Goal: Navigation & Orientation: Understand site structure

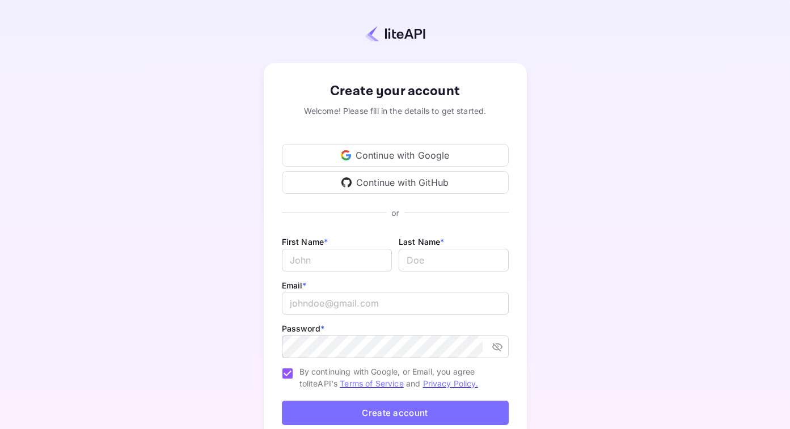
click at [407, 152] on div "Continue with Google" at bounding box center [395, 155] width 227 height 23
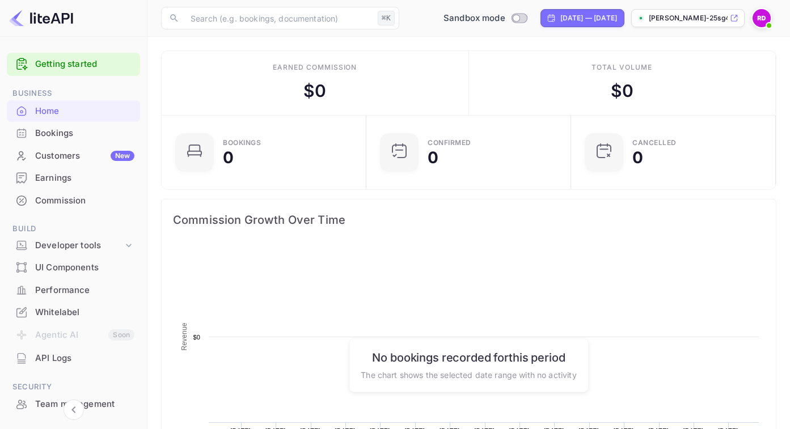
scroll to position [184, 198]
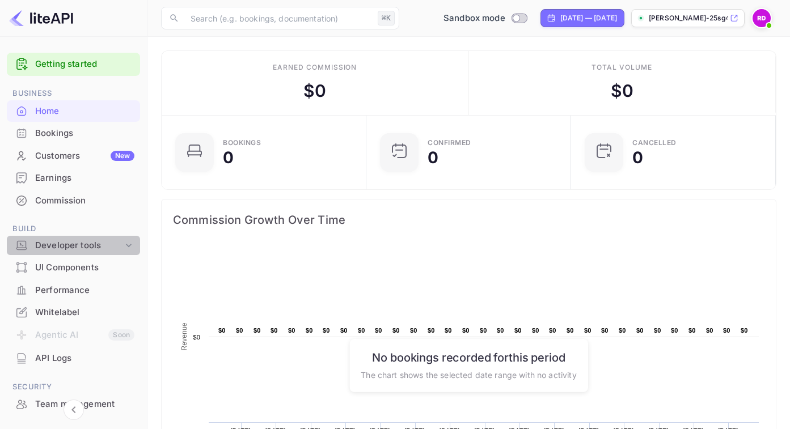
click at [73, 247] on div "Developer tools" at bounding box center [79, 245] width 88 height 13
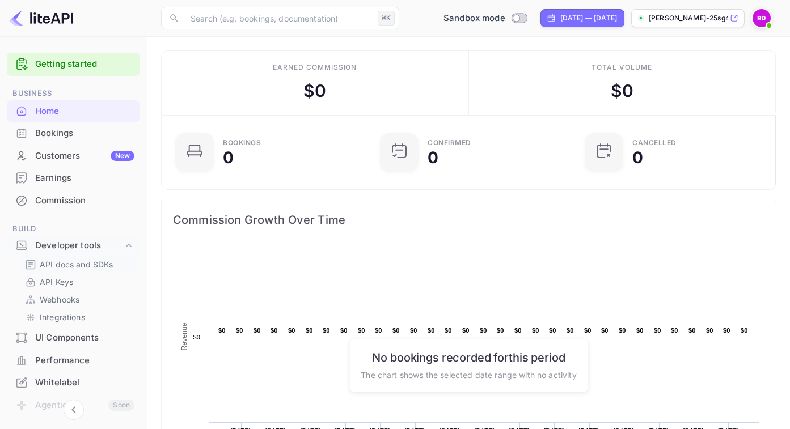
click at [66, 267] on p "API docs and SDKs" at bounding box center [77, 265] width 74 height 12
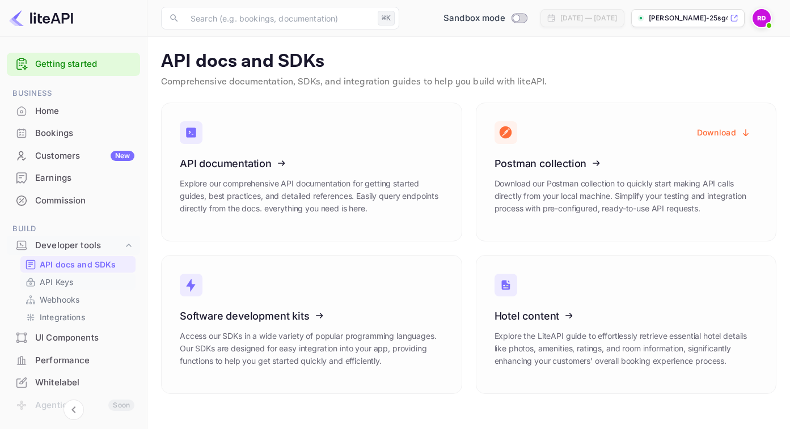
click at [65, 285] on p "API Keys" at bounding box center [56, 282] width 33 height 12
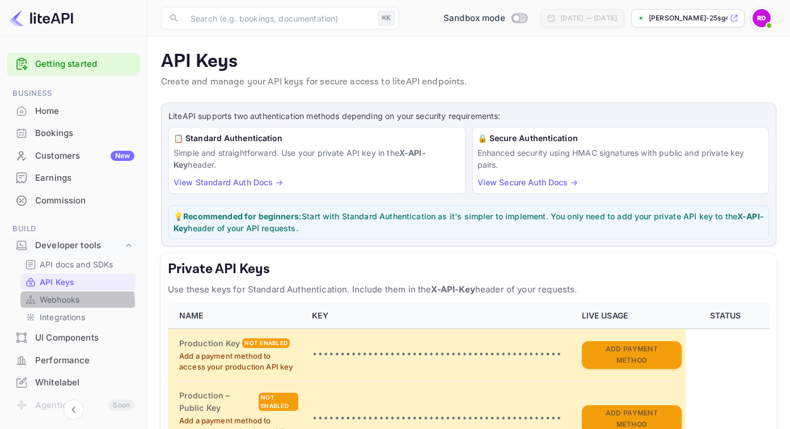
click at [60, 304] on p "Webhooks" at bounding box center [60, 300] width 40 height 12
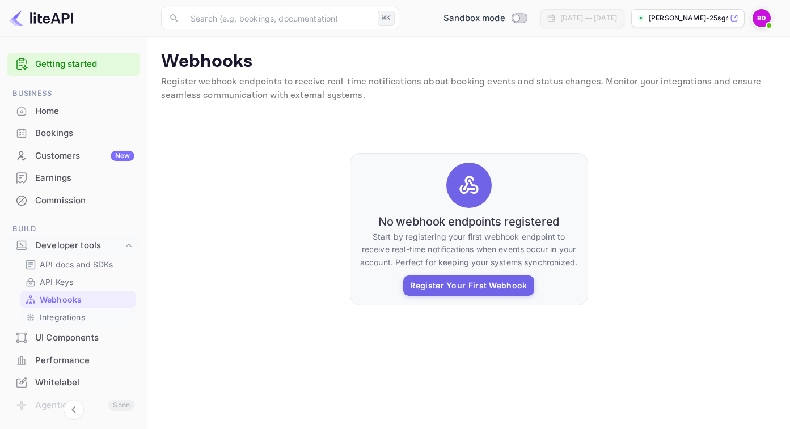
click at [60, 318] on p "Integrations" at bounding box center [62, 317] width 45 height 12
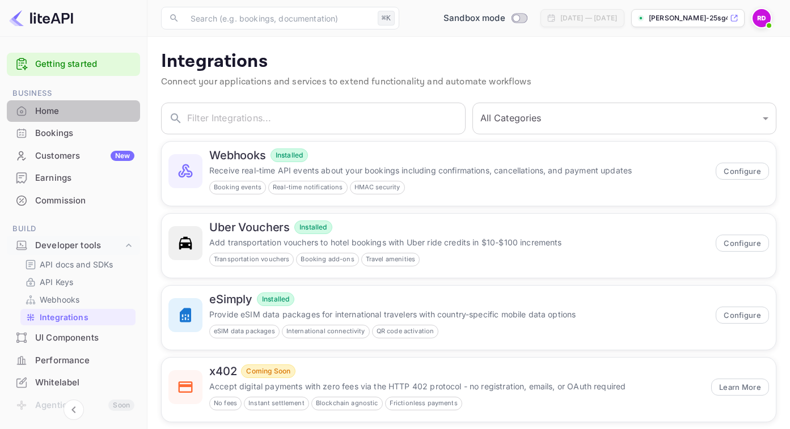
click at [86, 112] on div "Home" at bounding box center [84, 111] width 99 height 13
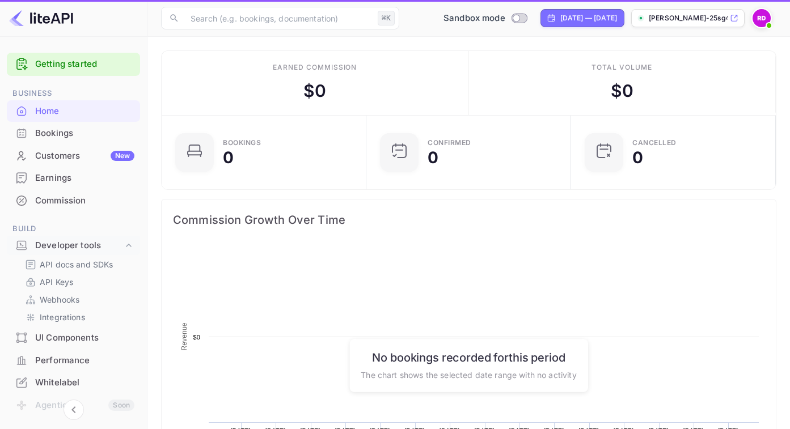
scroll to position [184, 198]
